Goal: Task Accomplishment & Management: Use online tool/utility

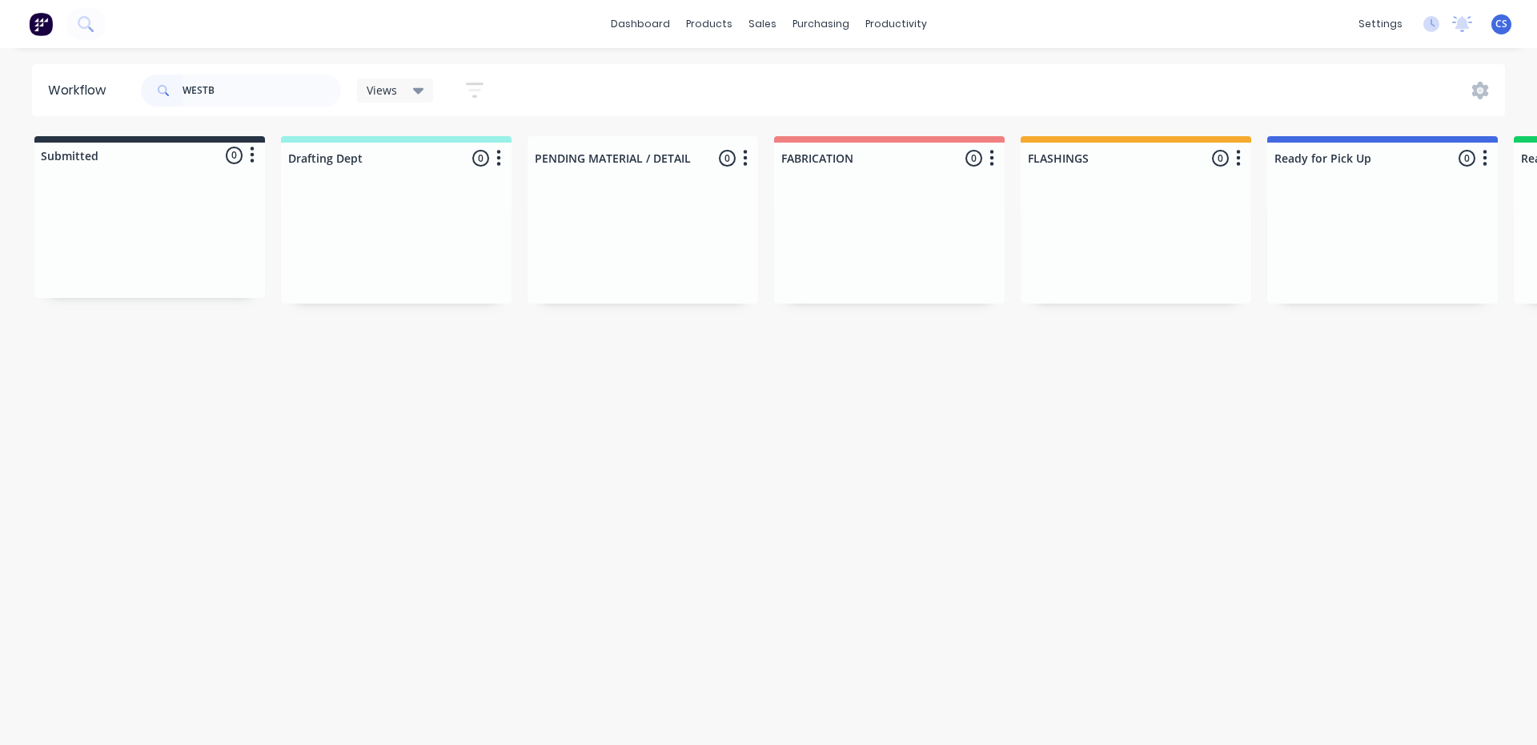
drag, startPoint x: 207, startPoint y: 82, endPoint x: 165, endPoint y: 87, distance: 42.7
click at [165, 87] on div "WESTB" at bounding box center [241, 90] width 200 height 32
type input "LITT"
click at [1355, 283] on div "Req. [DATE] PU" at bounding box center [1383, 293] width 202 height 27
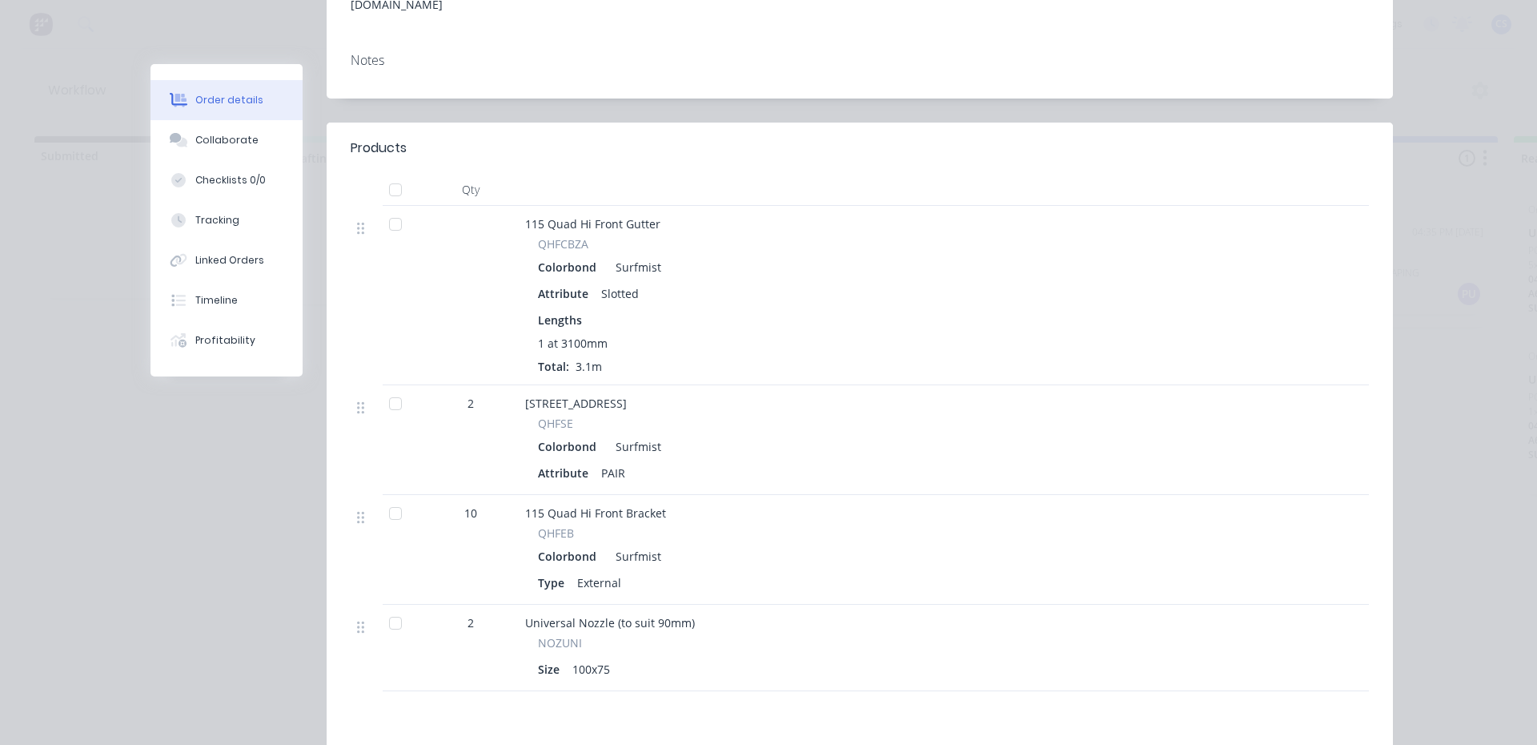
scroll to position [320, 0]
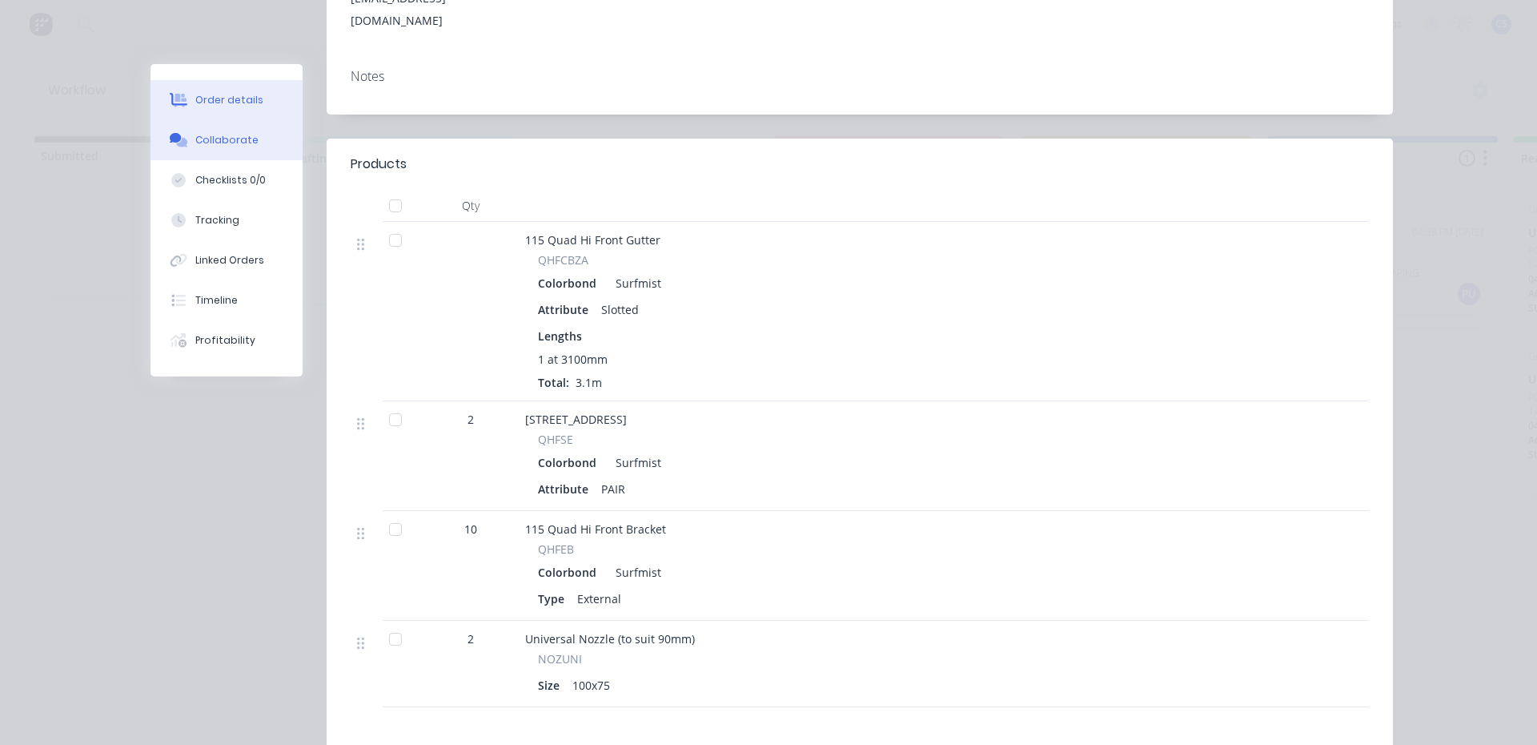
click at [239, 138] on div "Collaborate" at bounding box center [226, 140] width 63 height 14
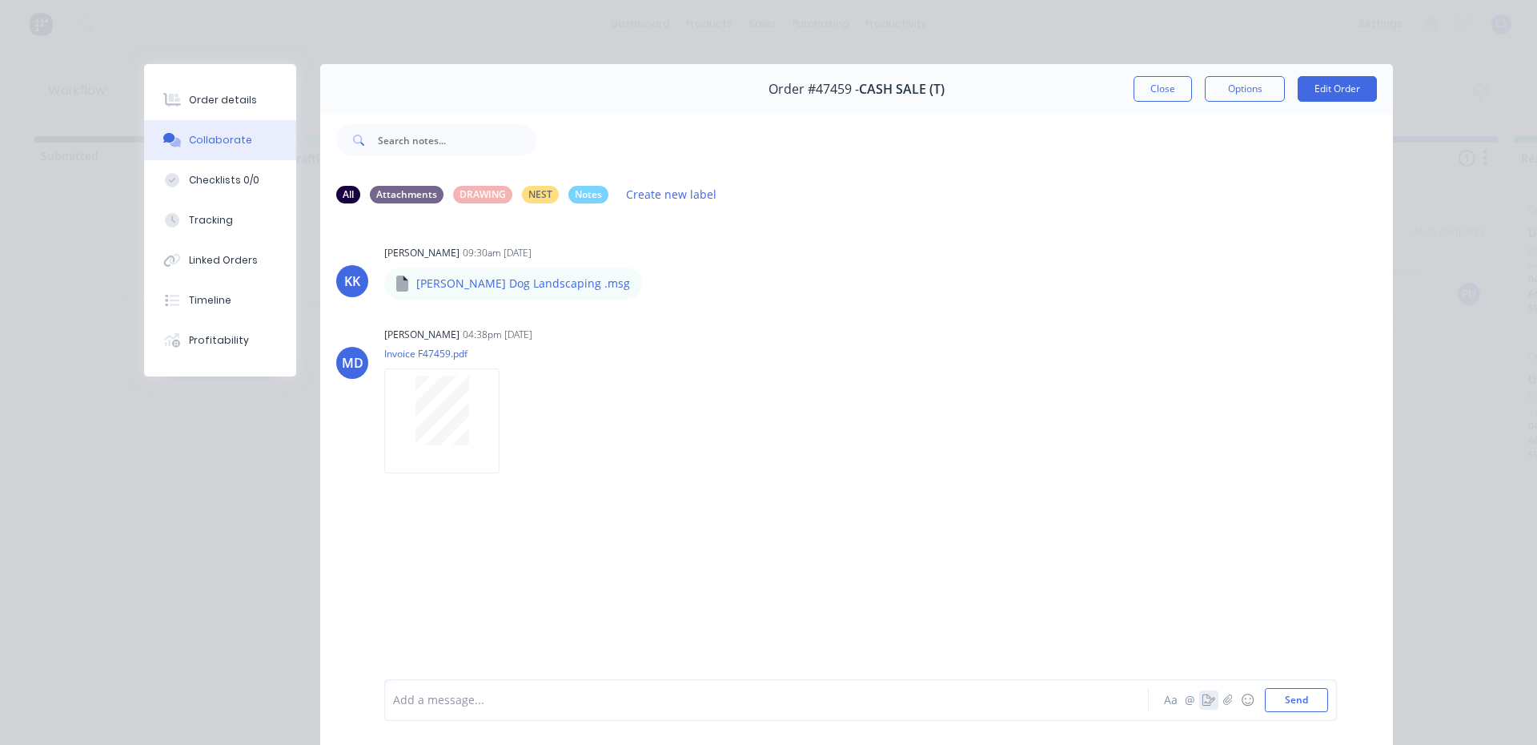
click at [1206, 709] on button "button" at bounding box center [1208, 699] width 19 height 19
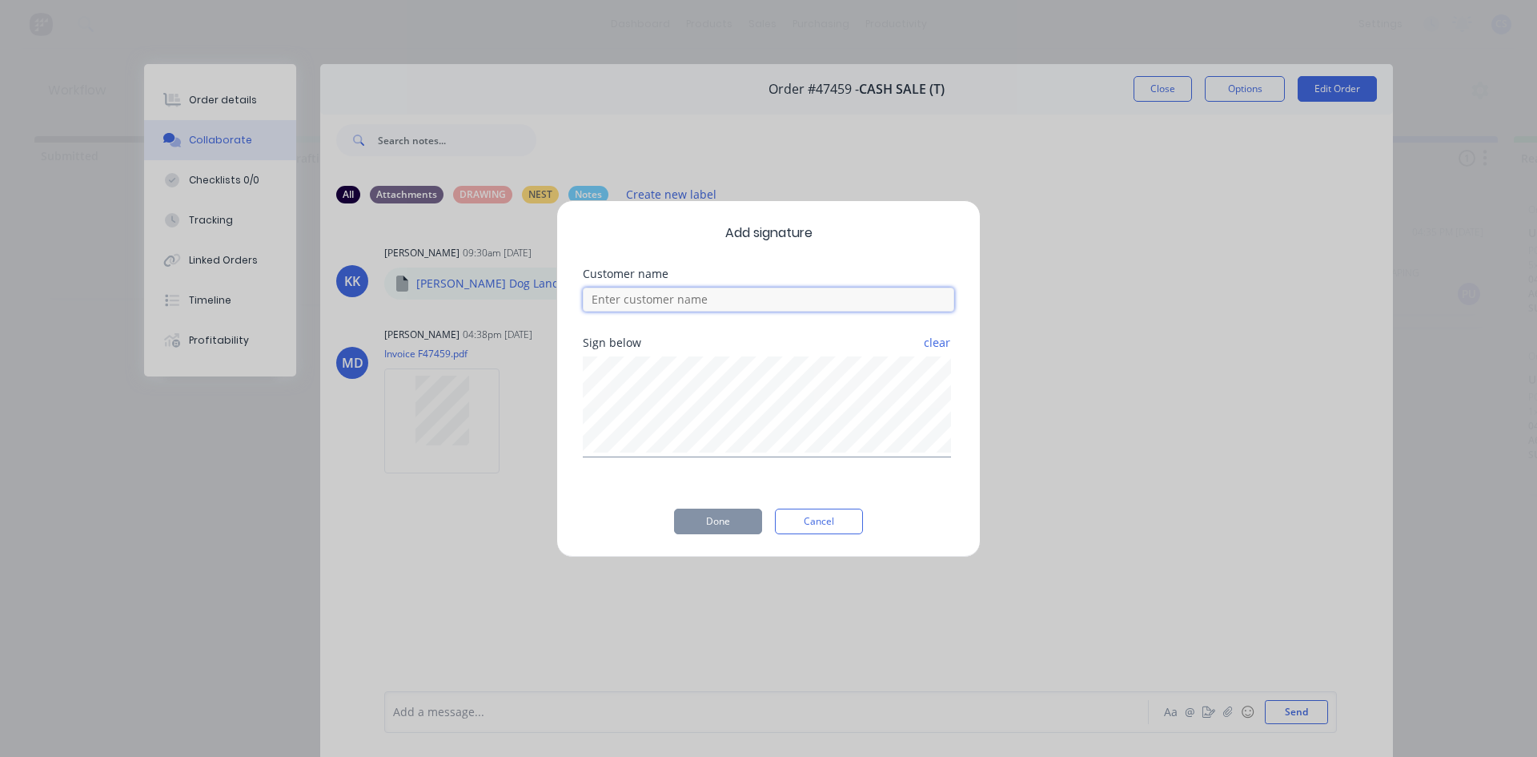
click at [674, 295] on input at bounding box center [769, 299] width 372 height 24
click at [663, 293] on input at bounding box center [769, 299] width 372 height 24
type input "BASH"
click at [714, 524] on button "Done" at bounding box center [718, 521] width 88 height 26
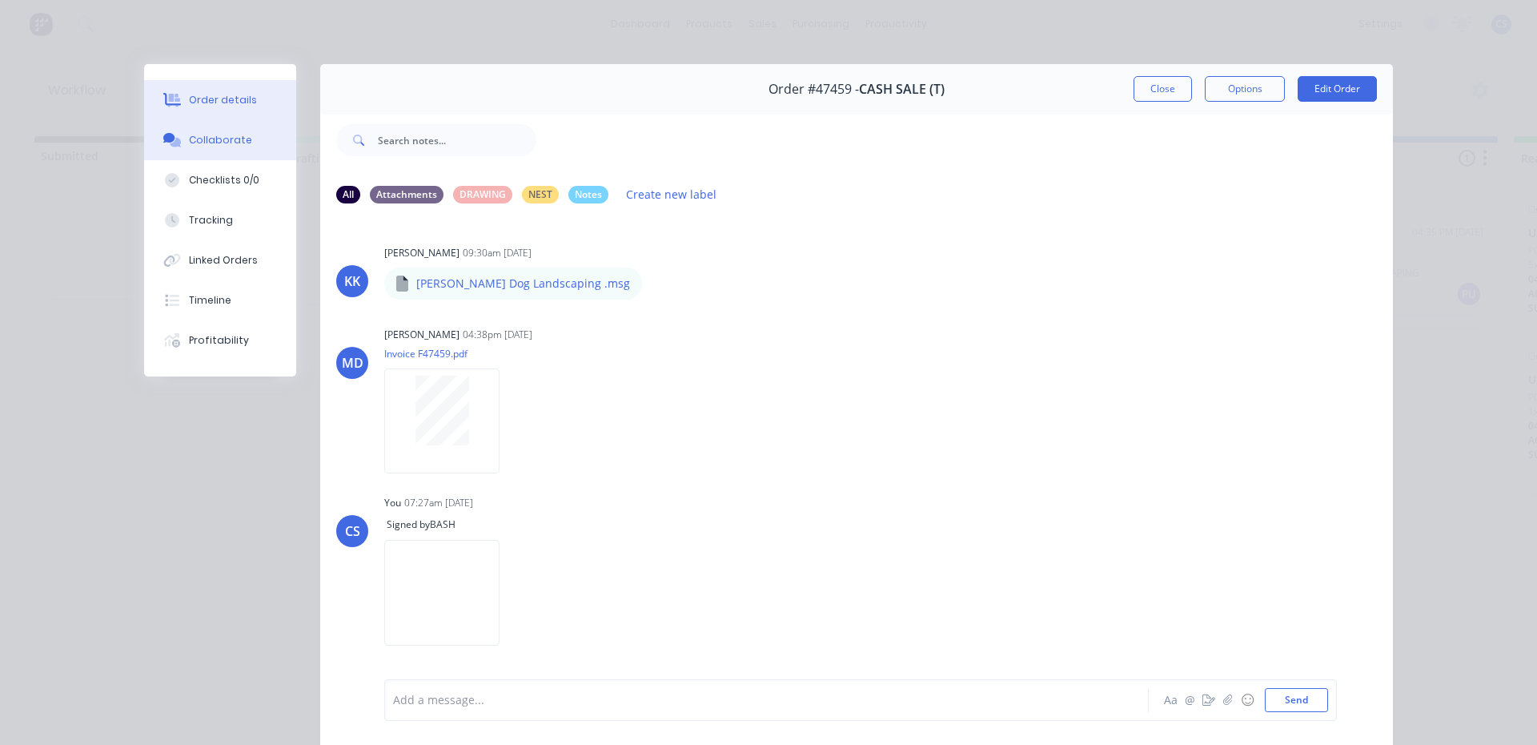
click at [252, 106] on button "Order details" at bounding box center [220, 100] width 152 height 40
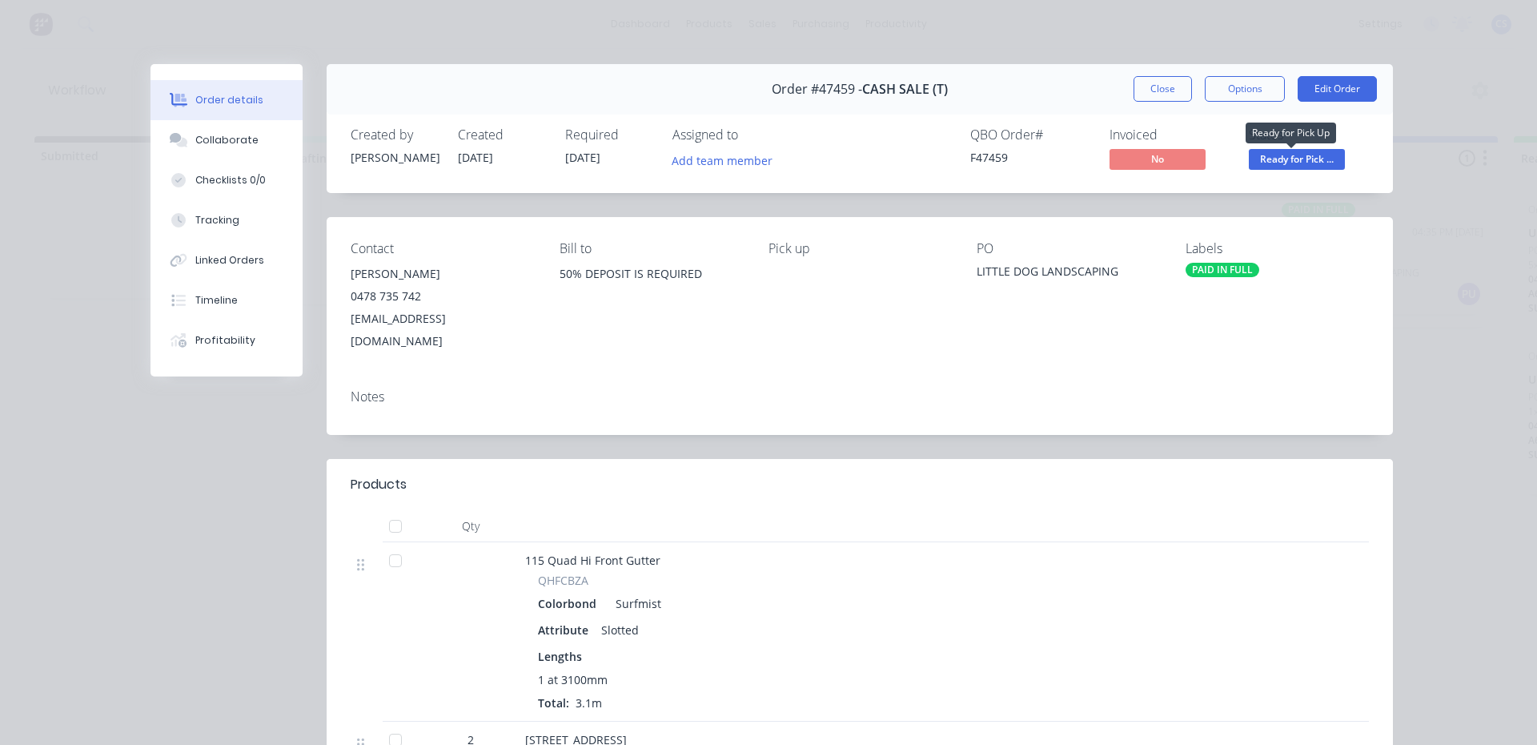
click at [1286, 158] on span "Ready for Pick ..." at bounding box center [1297, 159] width 96 height 20
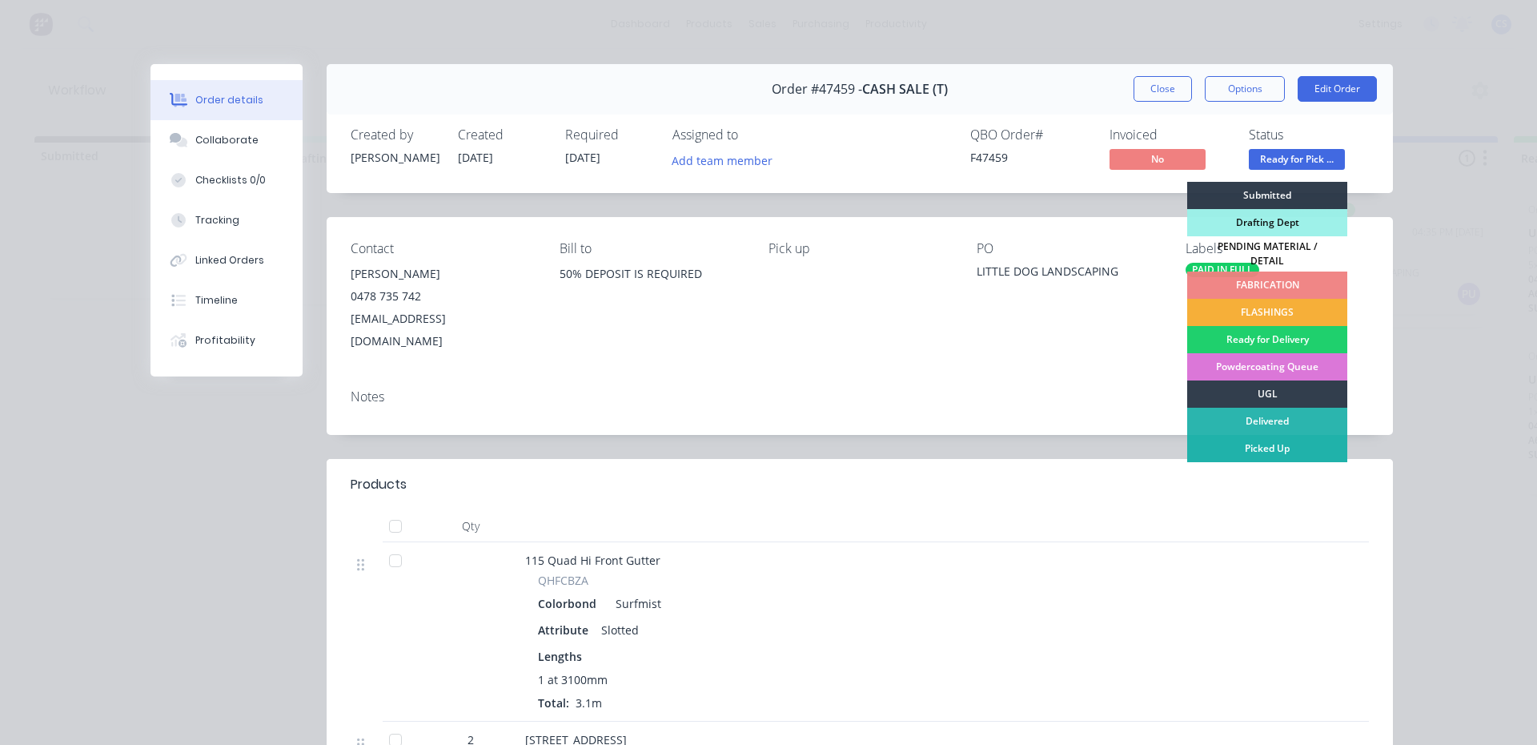
click at [1275, 439] on div "Picked Up" at bounding box center [1267, 448] width 160 height 27
